Goal: Task Accomplishment & Management: Use online tool/utility

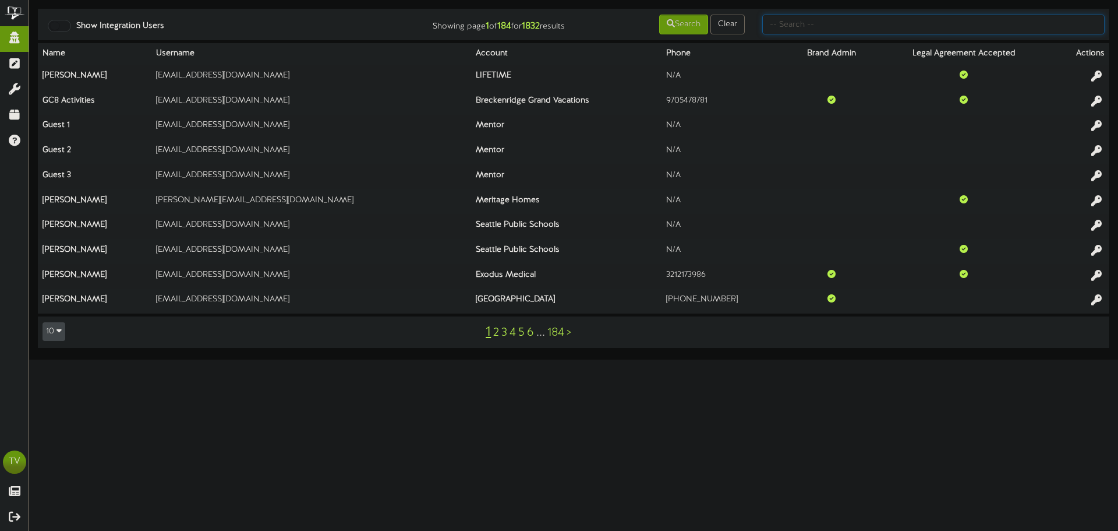
click at [847, 28] on input "text" at bounding box center [933, 25] width 342 height 20
type input "macu"
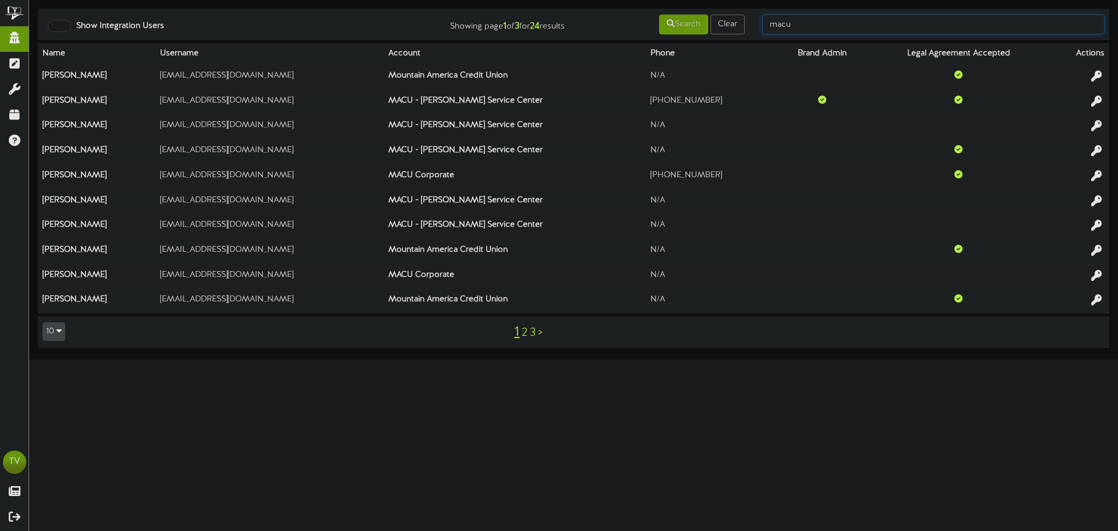
click at [806, 26] on input "macu" at bounding box center [933, 25] width 342 height 20
type input "gentry"
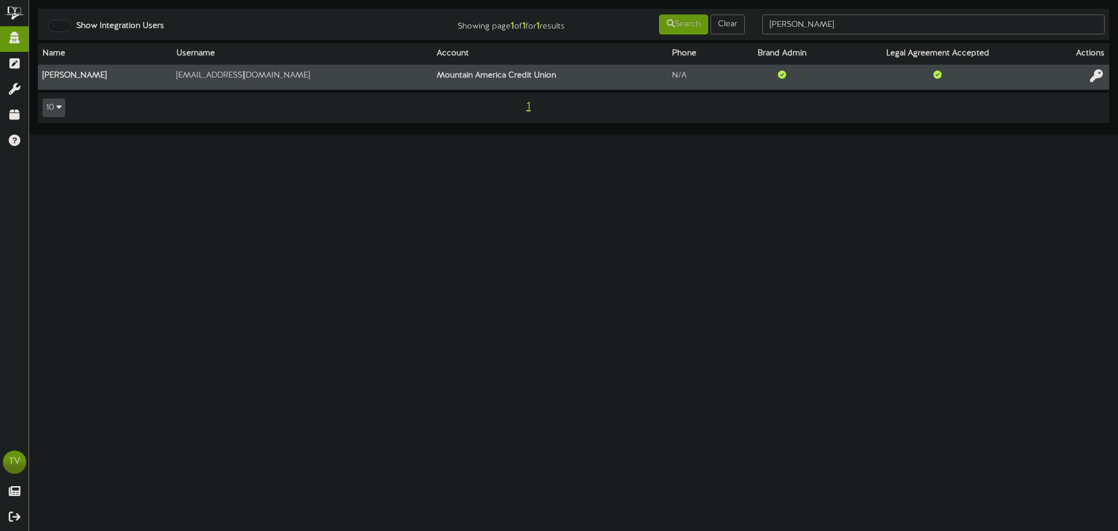
click at [1090, 75] on button at bounding box center [1097, 77] width 20 height 18
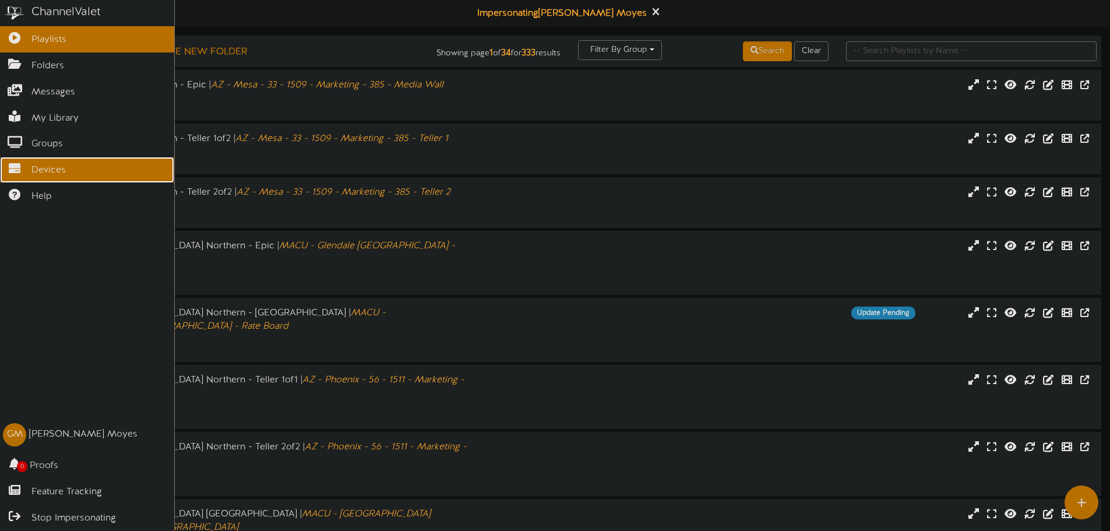
click at [5, 163] on icon at bounding box center [14, 167] width 29 height 9
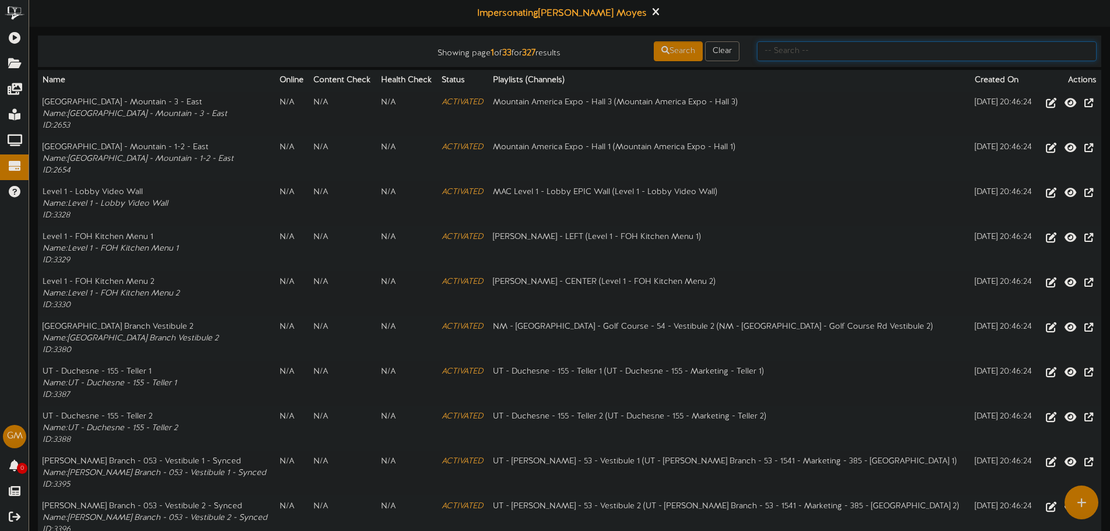
click at [803, 51] on input "text" at bounding box center [927, 51] width 340 height 20
type input "phoenix"
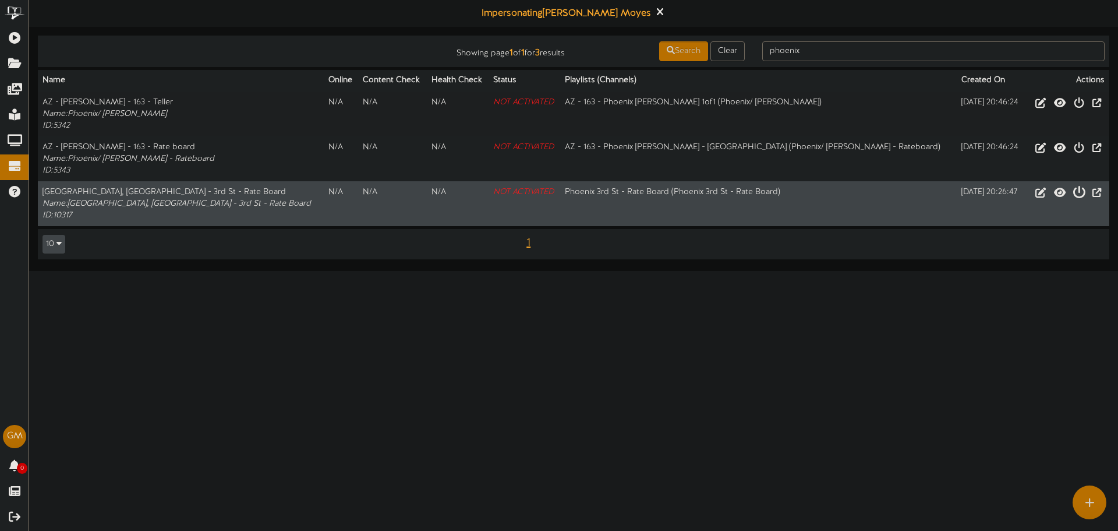
click at [1073, 194] on icon at bounding box center [1079, 191] width 13 height 13
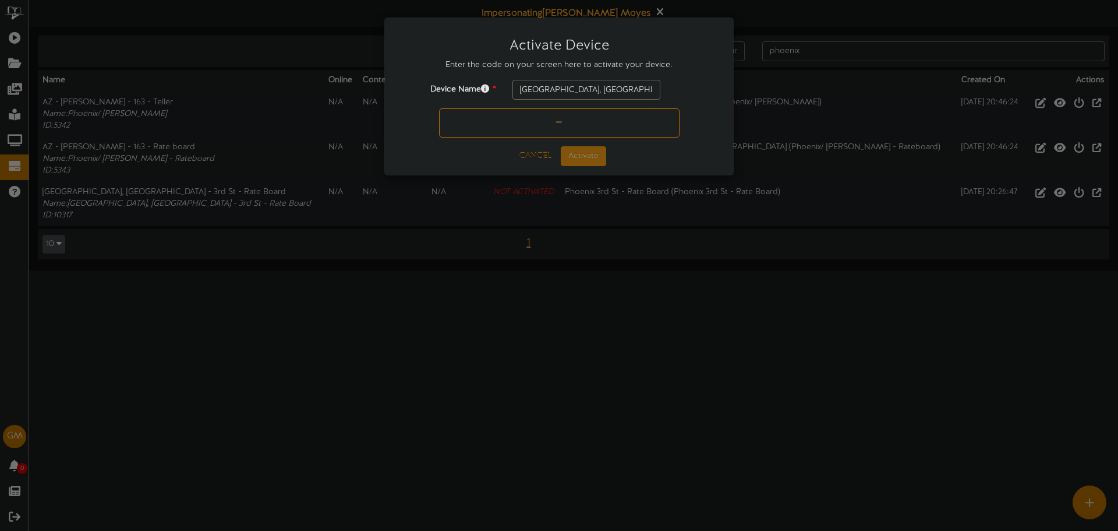
click at [541, 112] on input "text" at bounding box center [559, 122] width 241 height 29
type input "624B16"
click at [574, 166] on button "Activate" at bounding box center [583, 156] width 45 height 20
